Goal: Information Seeking & Learning: Learn about a topic

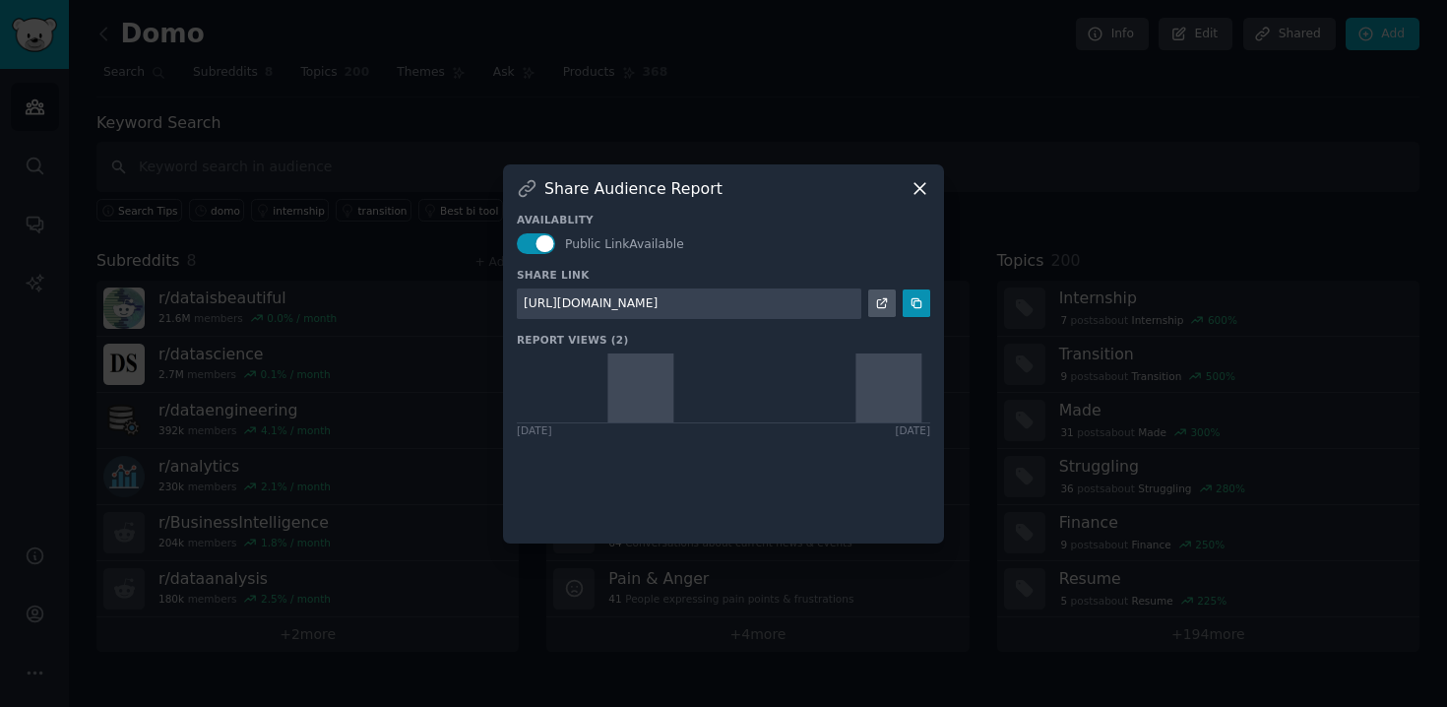
click at [911, 193] on icon at bounding box center [919, 188] width 21 height 21
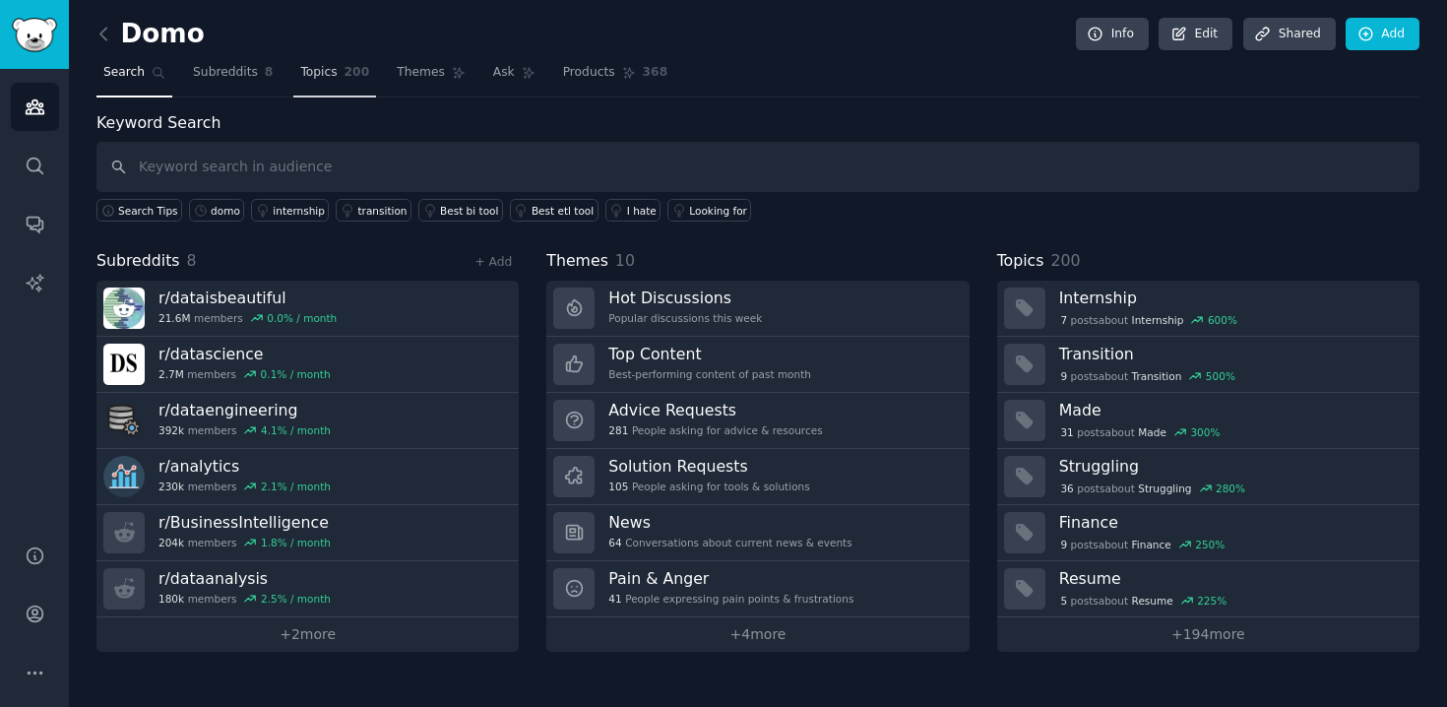
click at [344, 72] on span "200" at bounding box center [357, 73] width 26 height 18
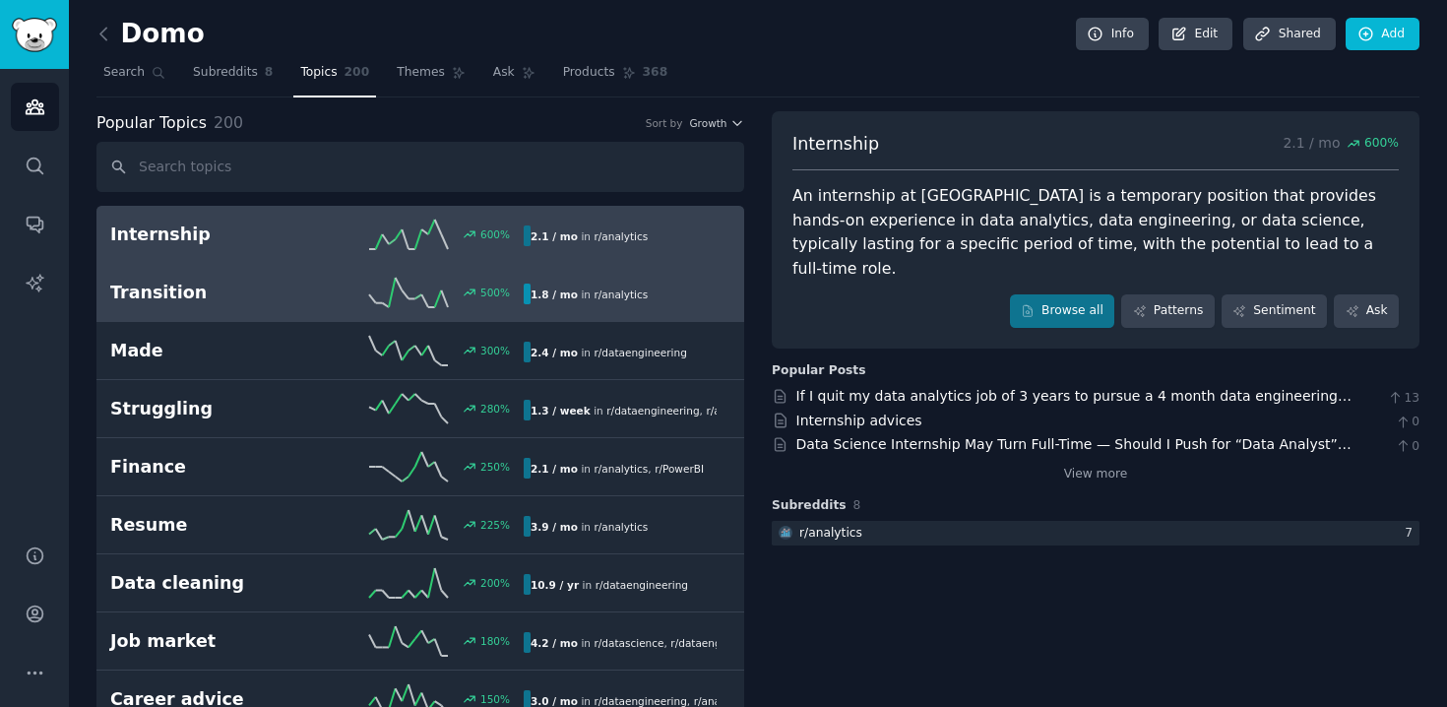
click at [347, 286] on div "500 %" at bounding box center [420, 293] width 207 height 30
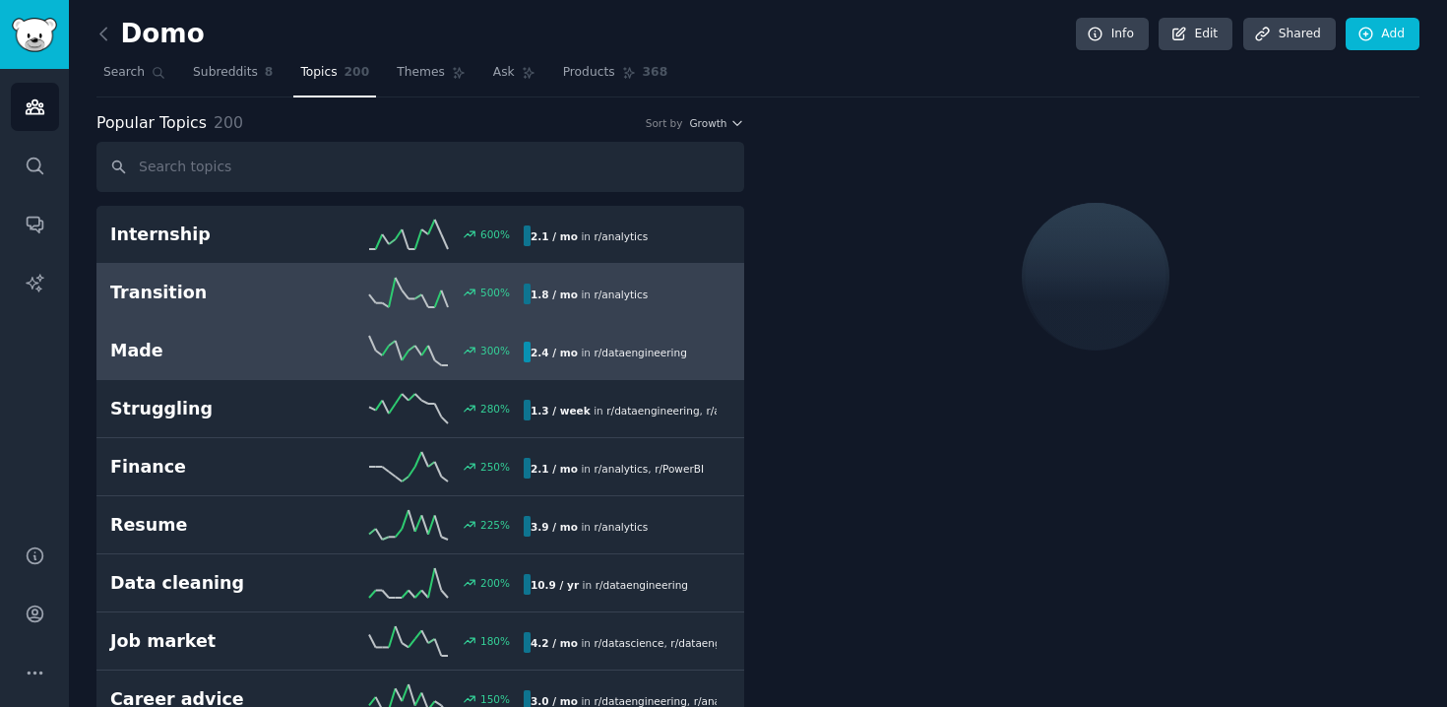
click at [339, 346] on div "300 %" at bounding box center [420, 351] width 207 height 30
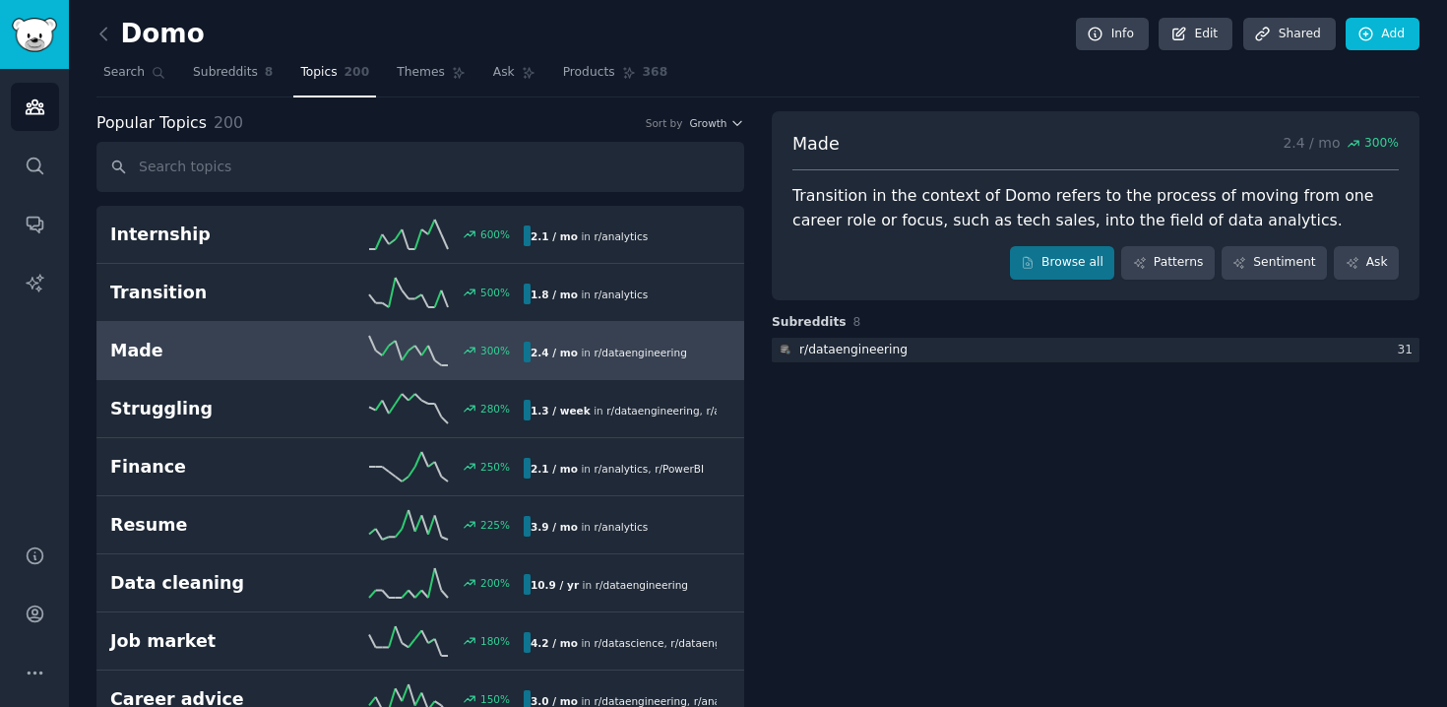
click at [377, 355] on icon at bounding box center [408, 351] width 79 height 30
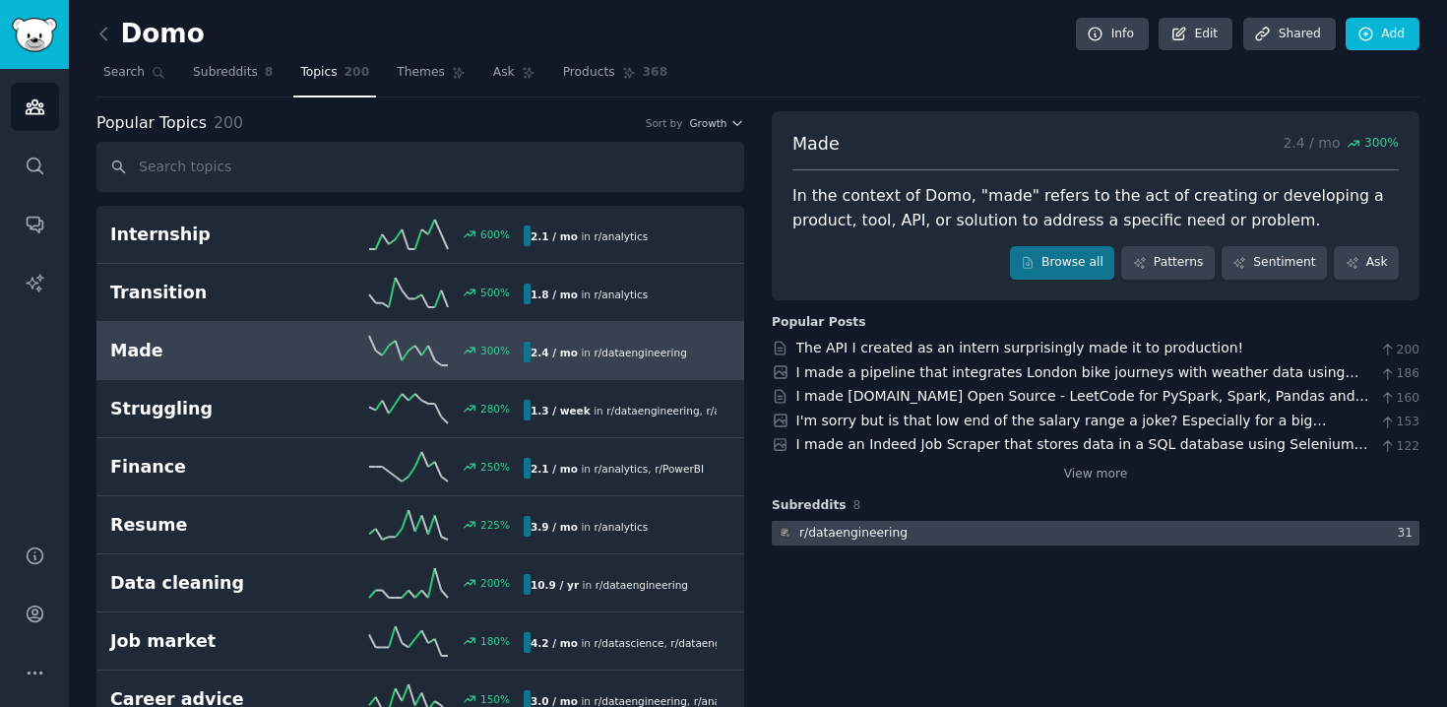
click at [913, 530] on div at bounding box center [1096, 533] width 648 height 25
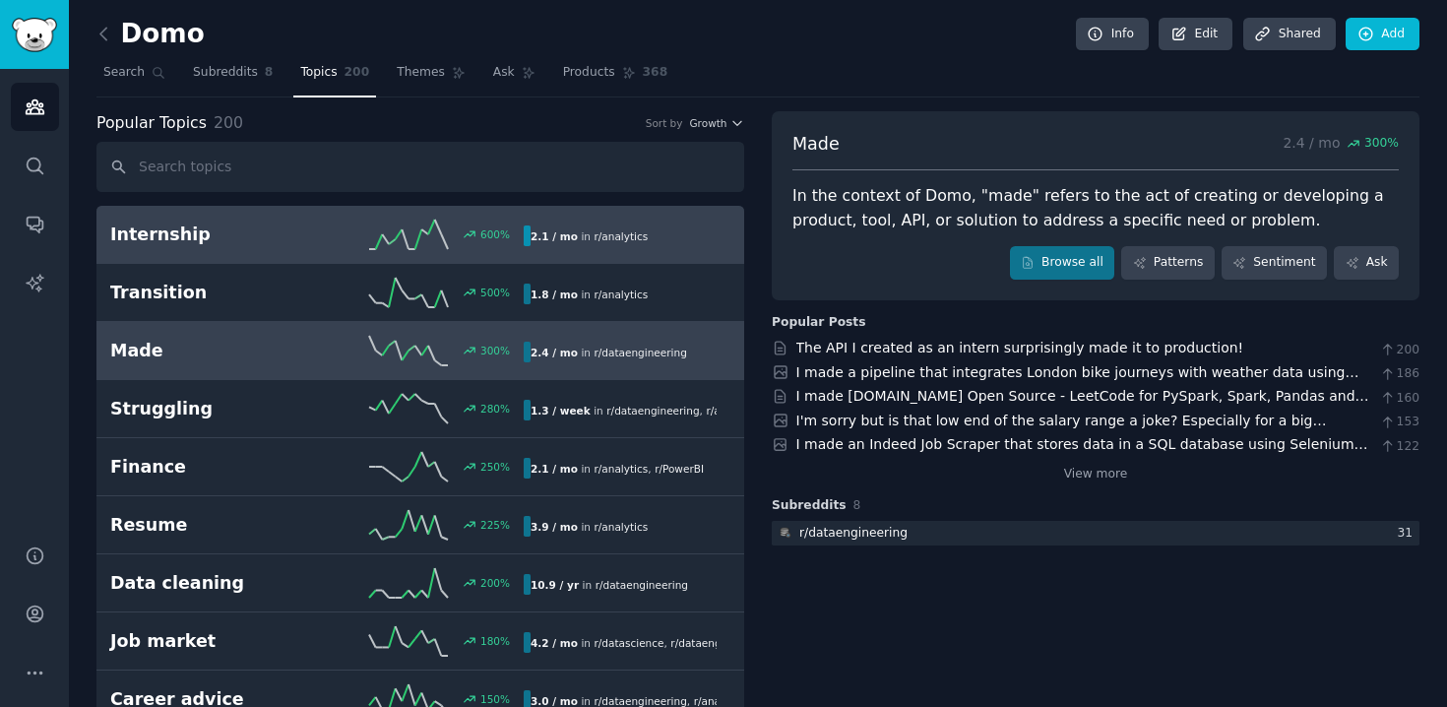
click at [451, 226] on div "600 %" at bounding box center [420, 234] width 207 height 30
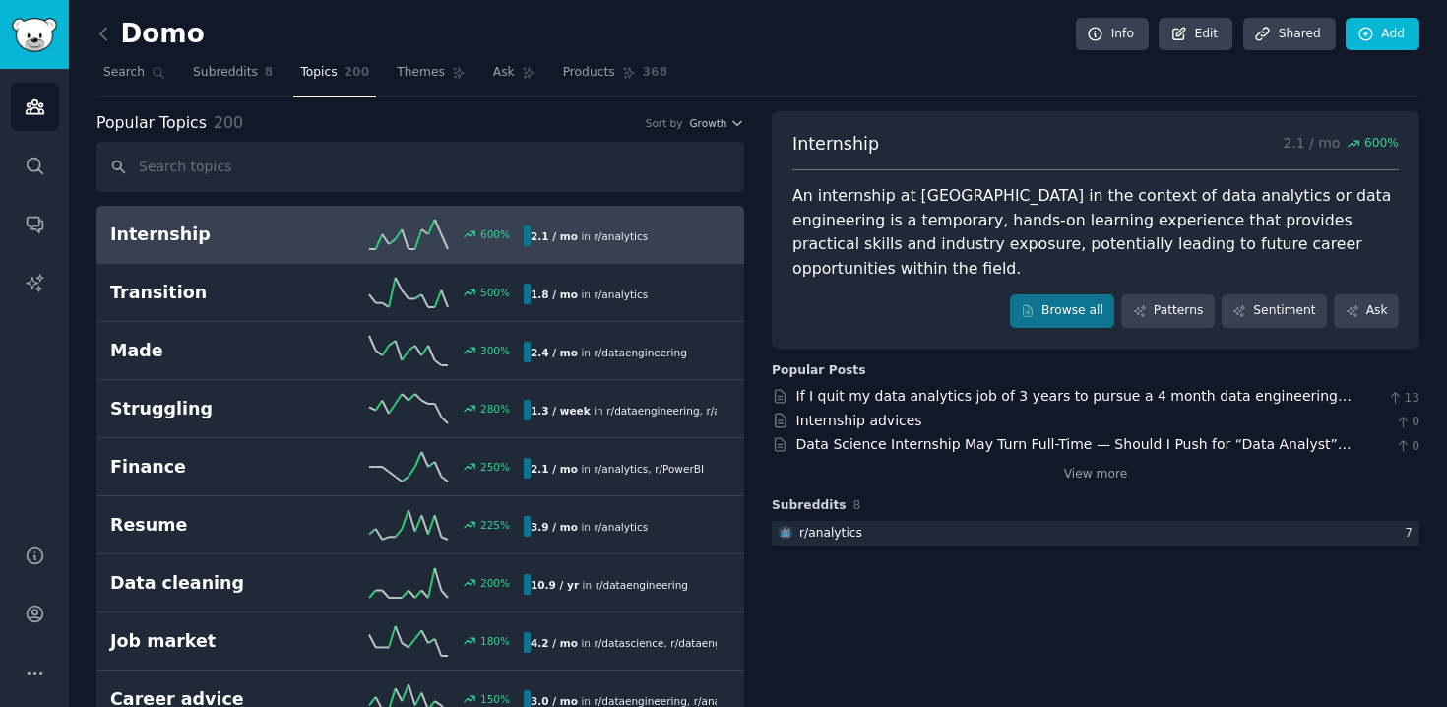
click at [22, 113] on link "Audiences" at bounding box center [35, 107] width 48 height 48
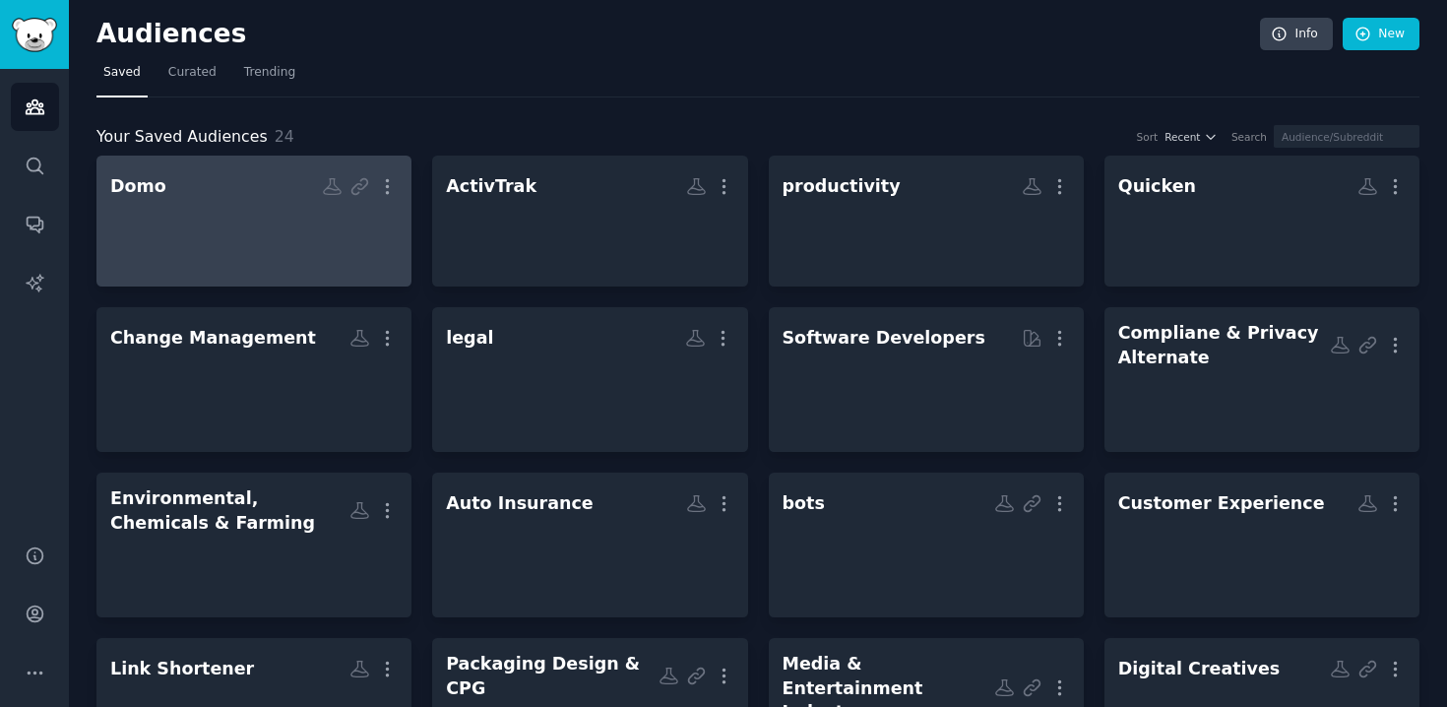
click at [261, 249] on div at bounding box center [253, 238] width 287 height 69
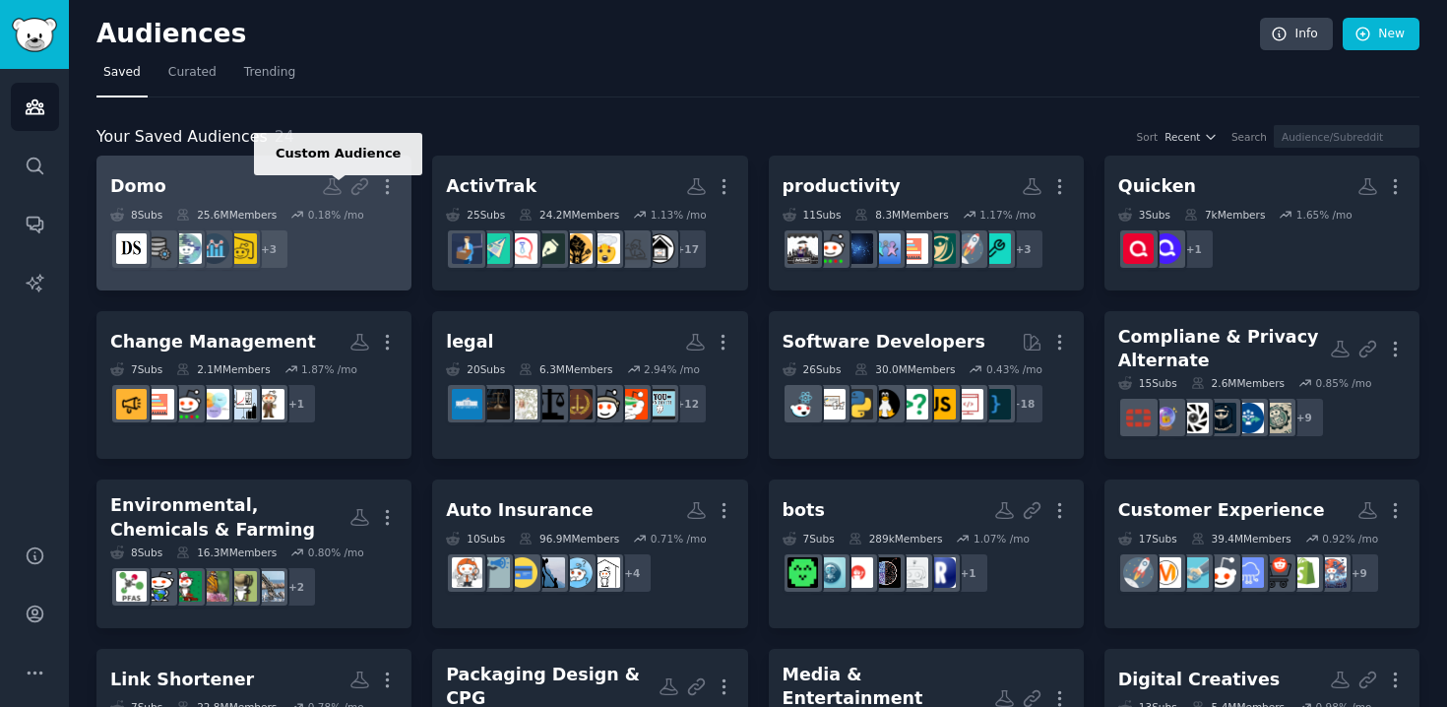
click at [330, 184] on icon at bounding box center [332, 186] width 21 height 21
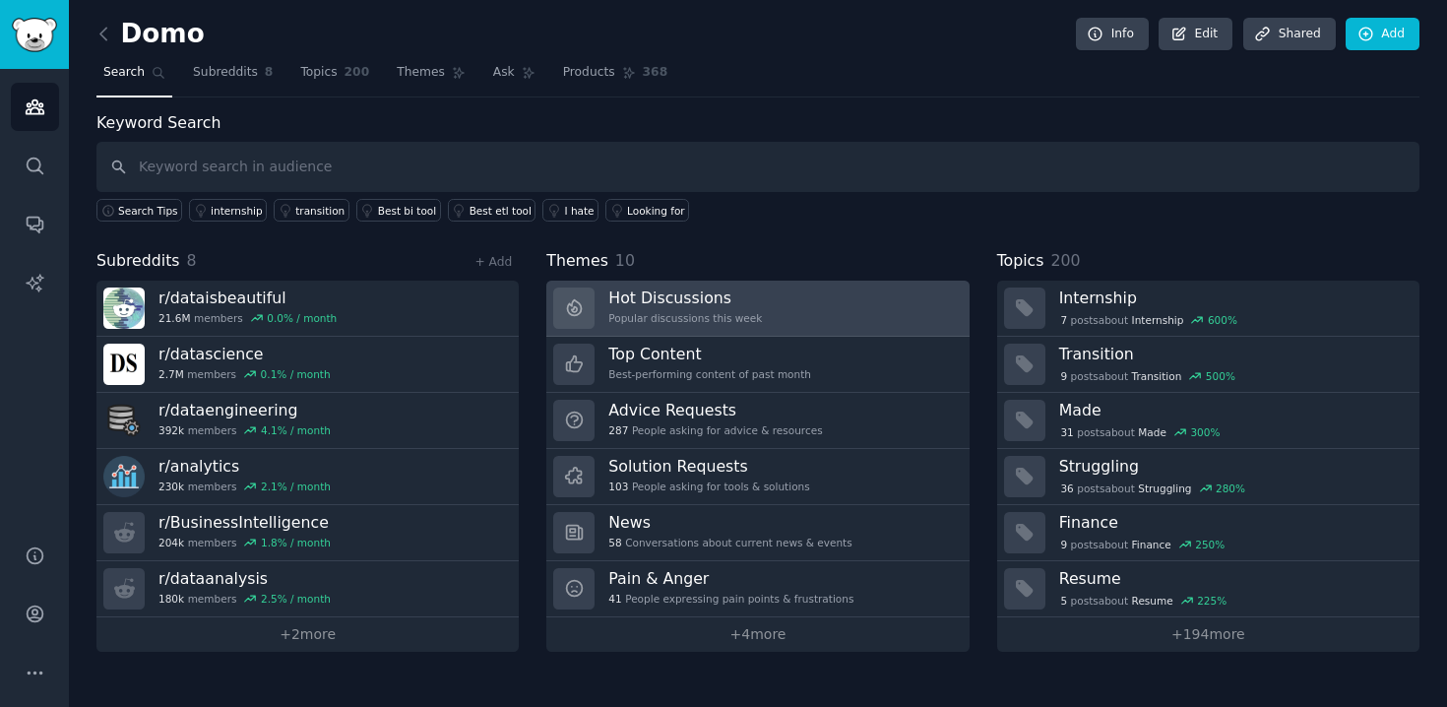
click at [800, 286] on link "Hot Discussions Popular discussions this week" at bounding box center [757, 308] width 422 height 56
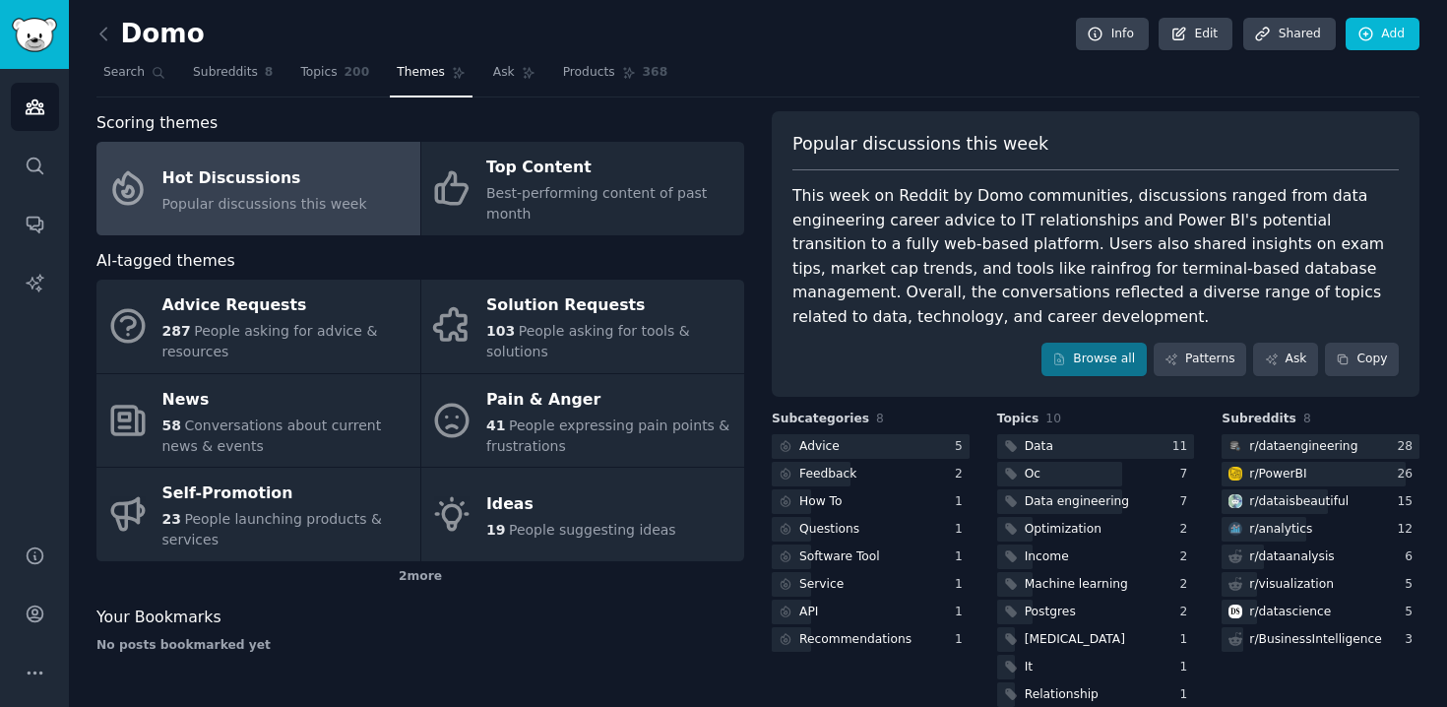
scroll to position [31, 0]
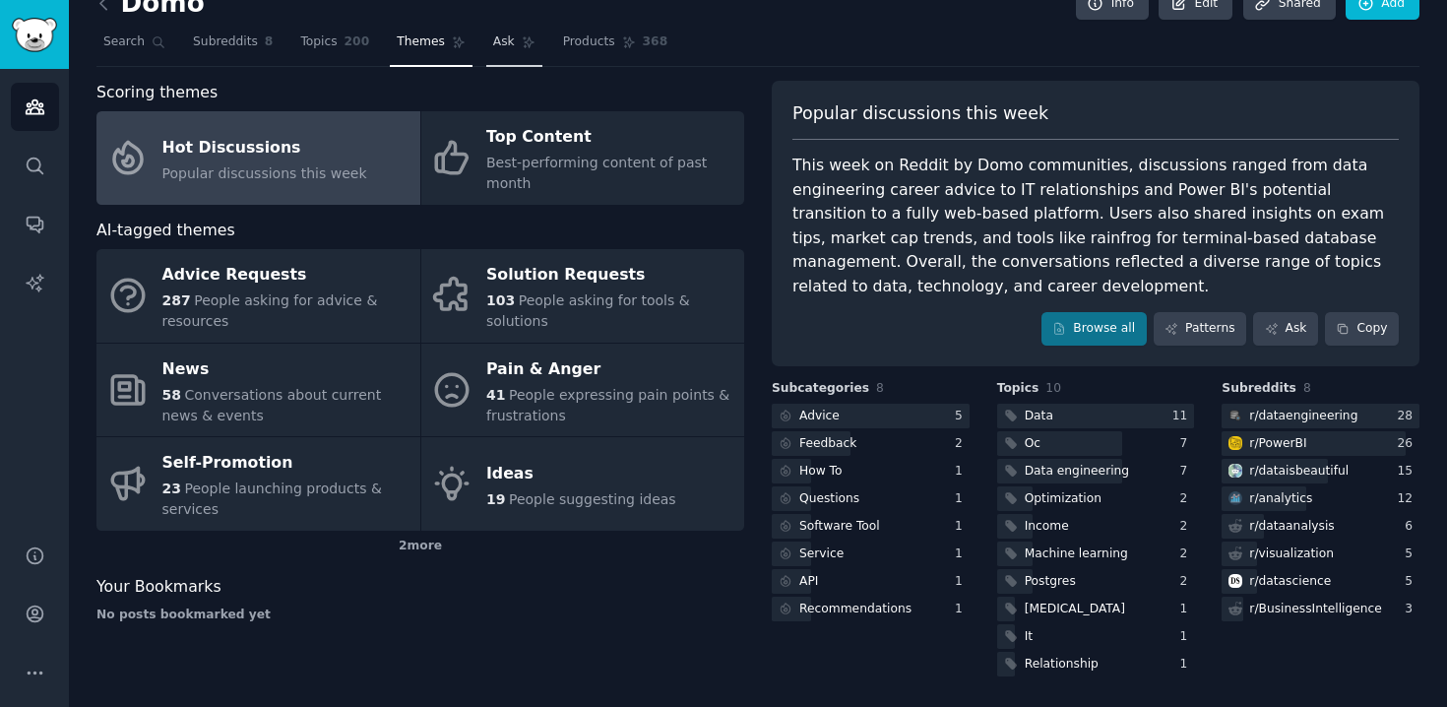
click at [501, 59] on link "Ask" at bounding box center [514, 47] width 56 height 40
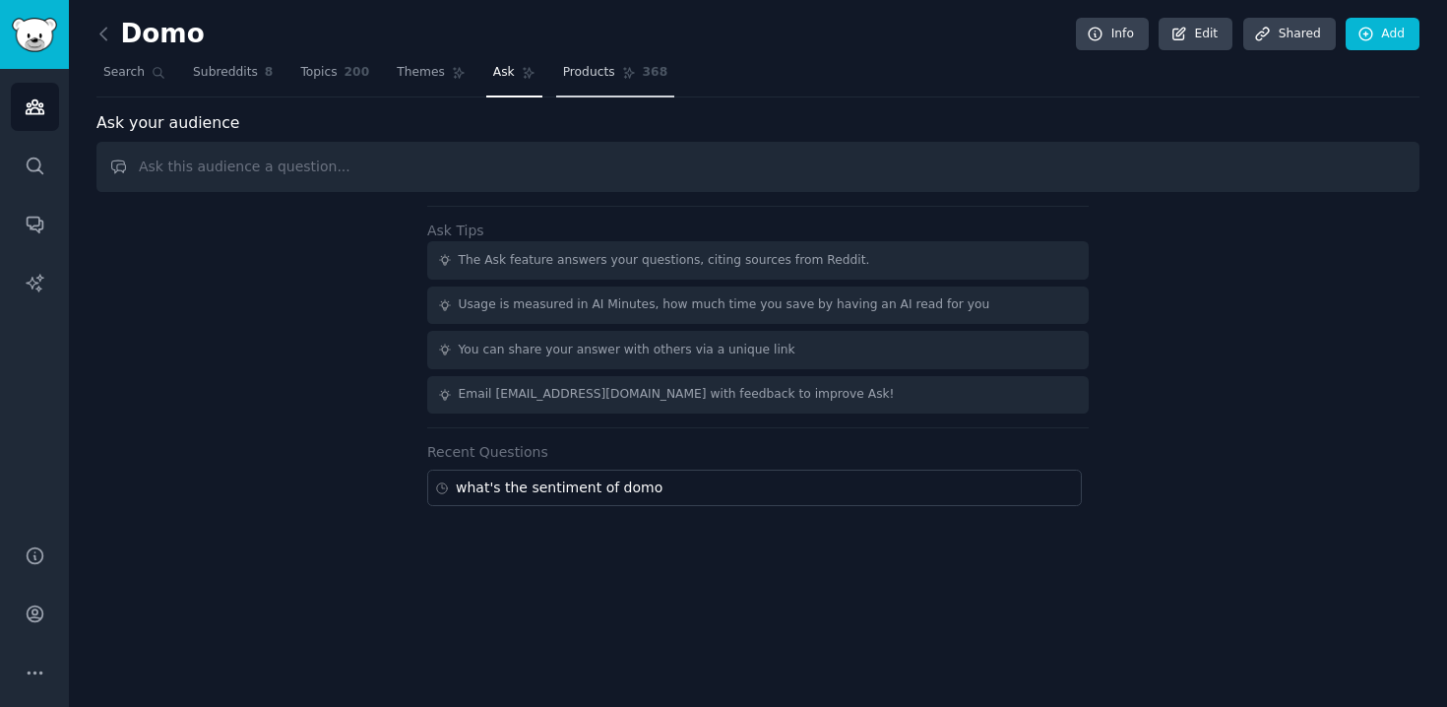
click at [614, 70] on link "Products 368" at bounding box center [615, 77] width 118 height 40
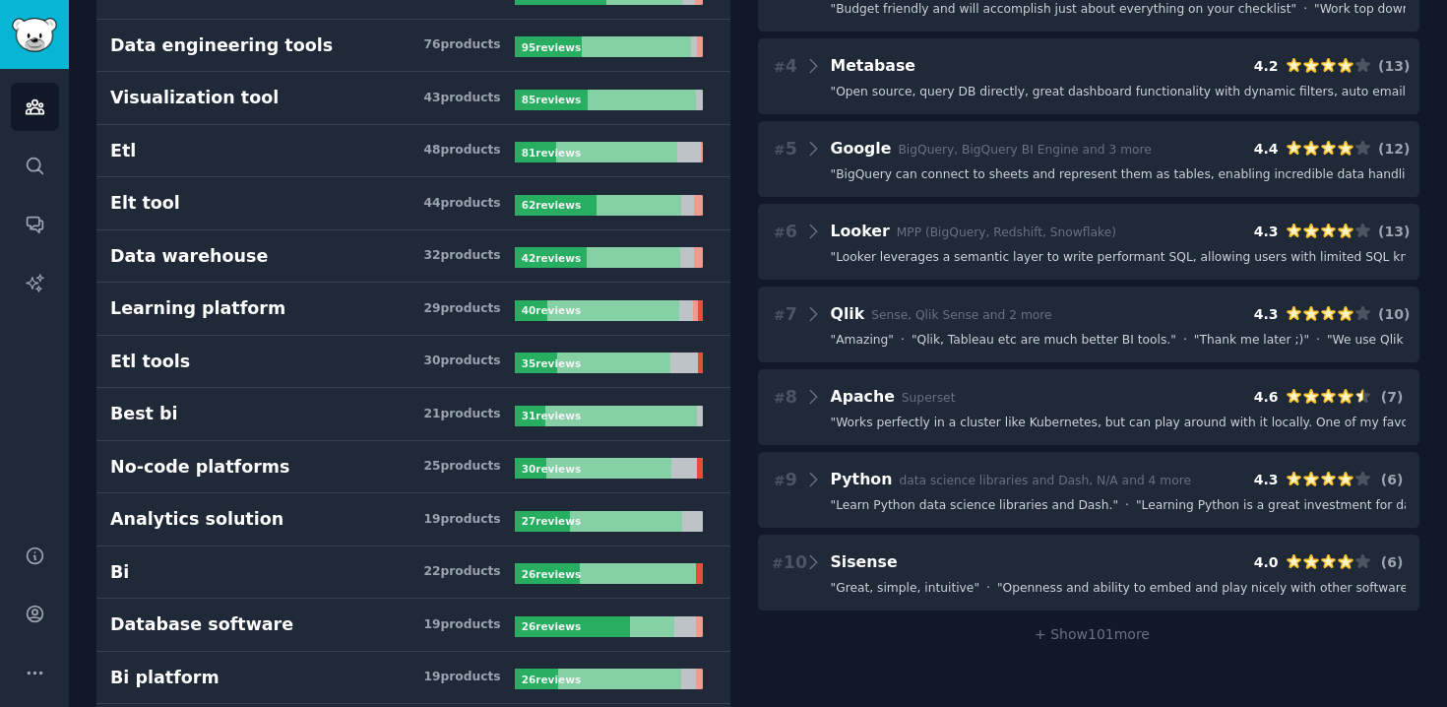
scroll to position [359, 0]
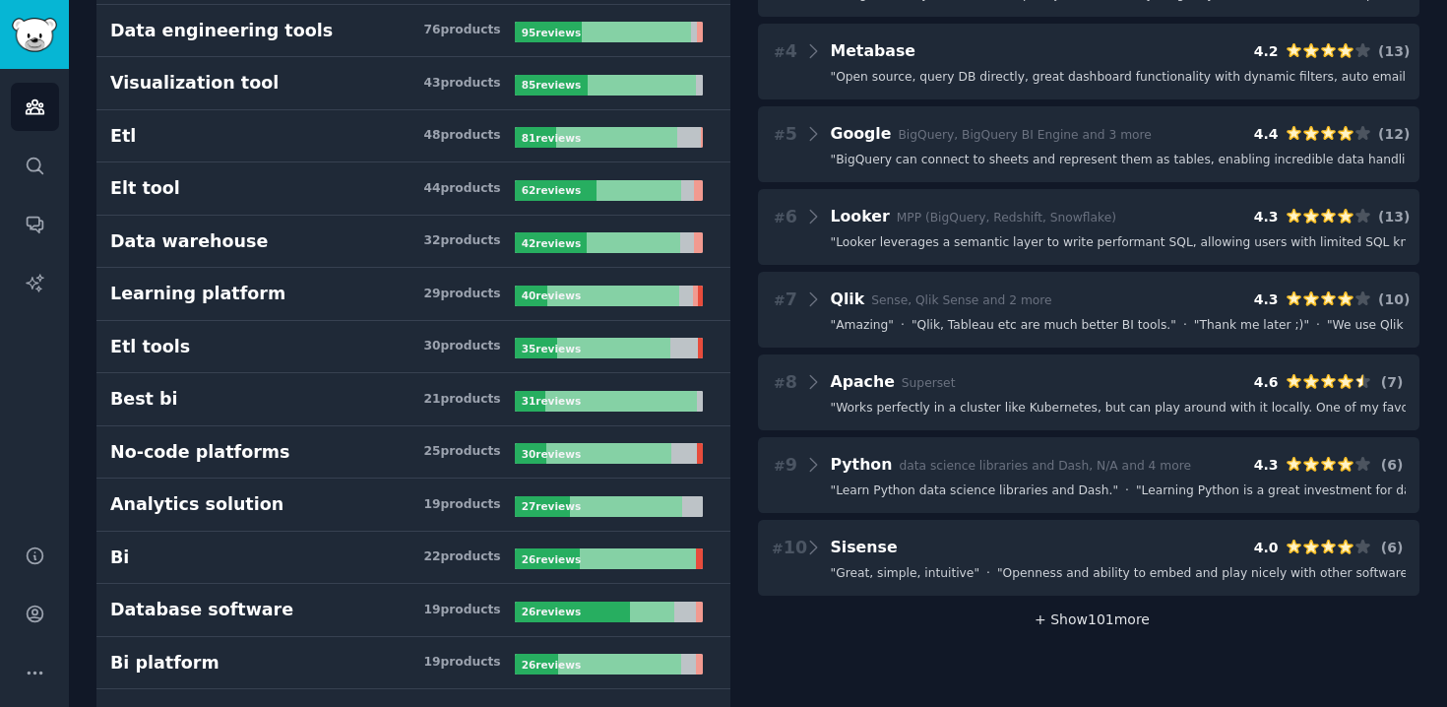
click at [1117, 615] on span "+ Show 101 more" at bounding box center [1088, 619] width 122 height 16
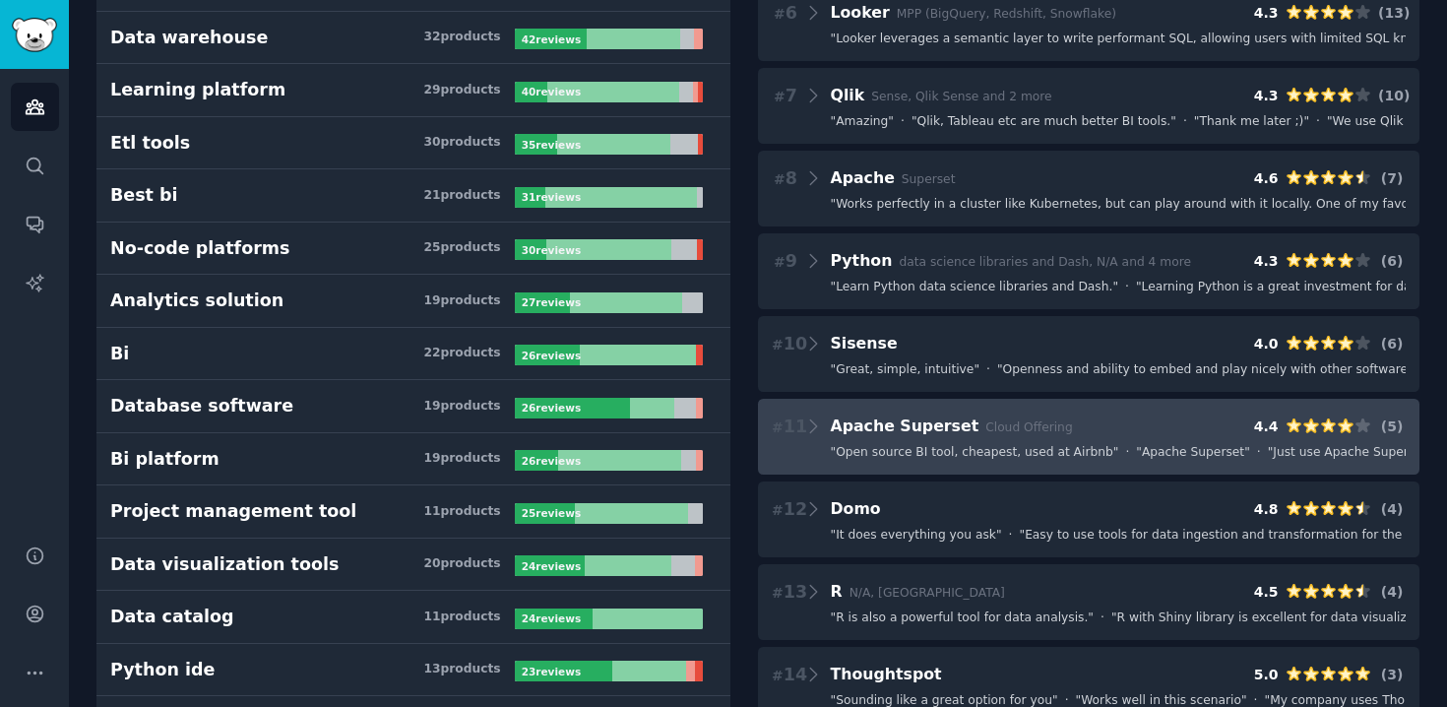
scroll to position [583, 0]
